Goal: Find specific page/section: Find specific page/section

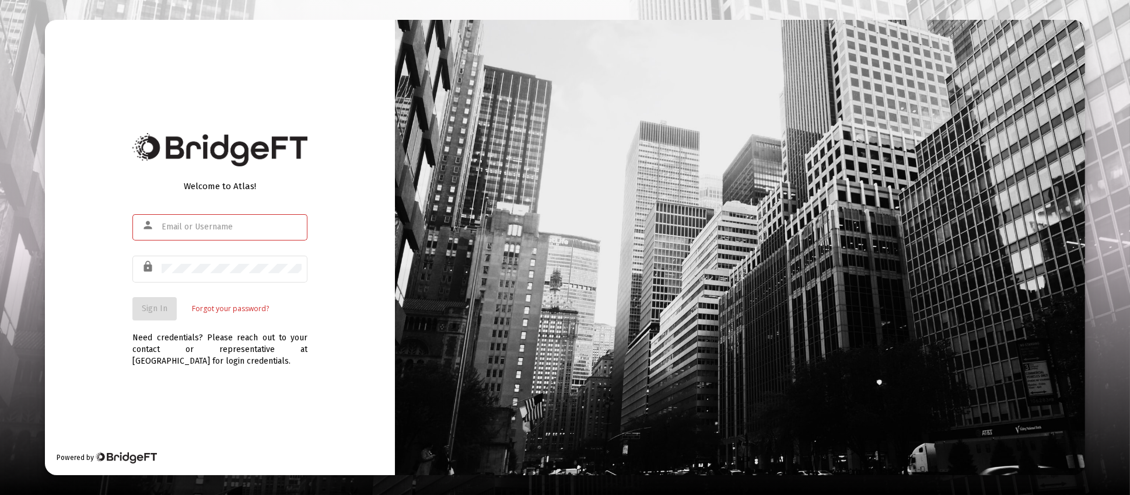
type input "[PERSON_NAME][EMAIL_ADDRESS][DOMAIN_NAME]"
click at [158, 296] on form "person [PERSON_NAME][EMAIL_ADDRESS][DOMAIN_NAME] lock Sign In Forgot your passw…" at bounding box center [219, 266] width 175 height 109
click at [157, 308] on span "Sign In" at bounding box center [155, 308] width 26 height 10
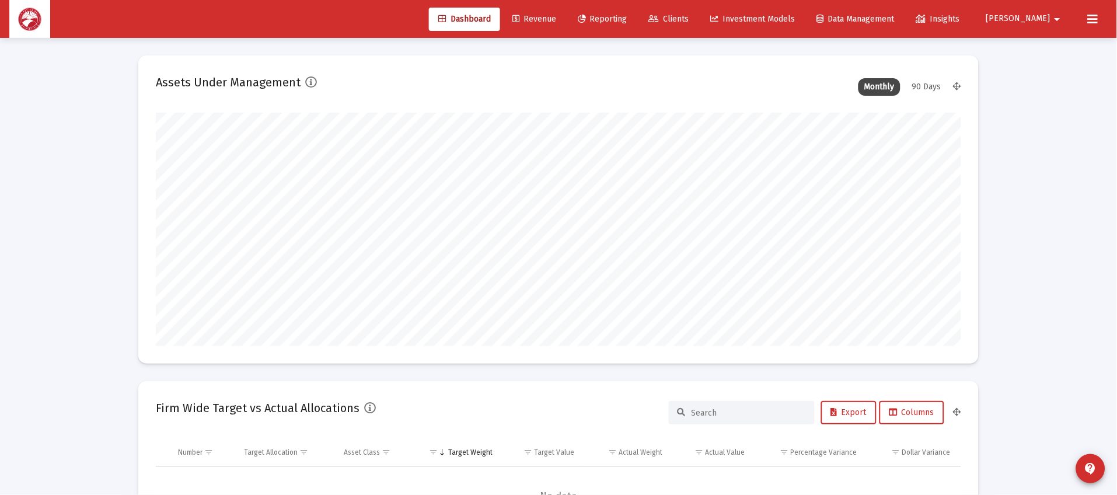
scroll to position [233, 805]
click at [689, 20] on span "Clients" at bounding box center [669, 19] width 40 height 10
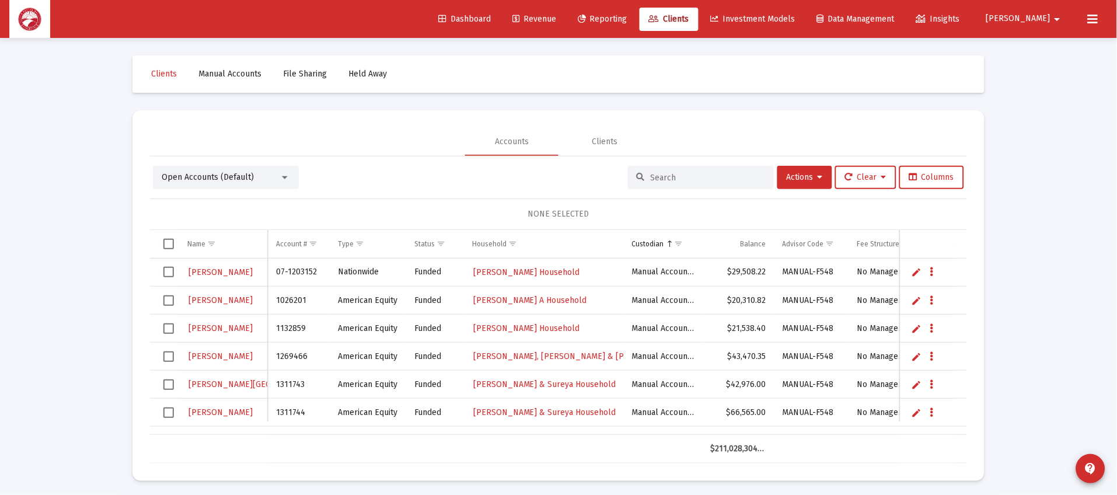
click at [710, 179] on input at bounding box center [708, 178] width 114 height 10
type input "[PERSON_NAME]"
